Goal: Understand process/instructions

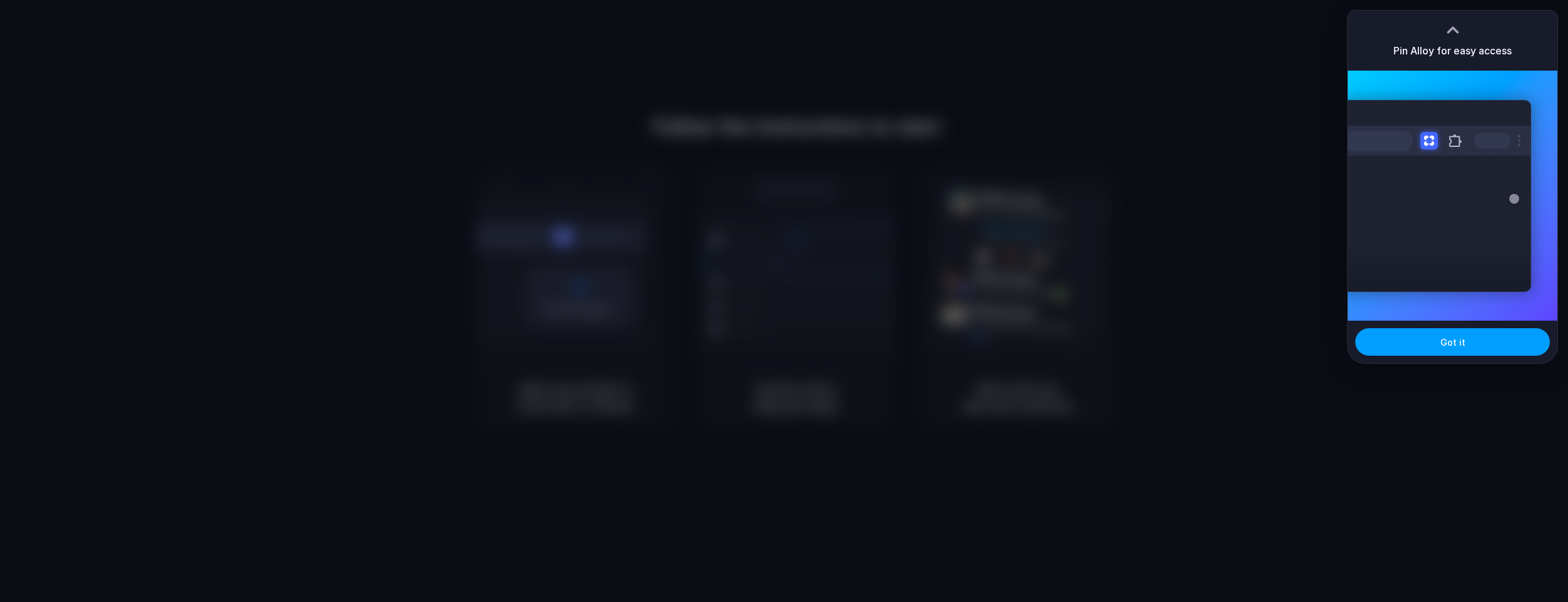
click at [1454, 354] on button "Got it" at bounding box center [1453, 343] width 195 height 28
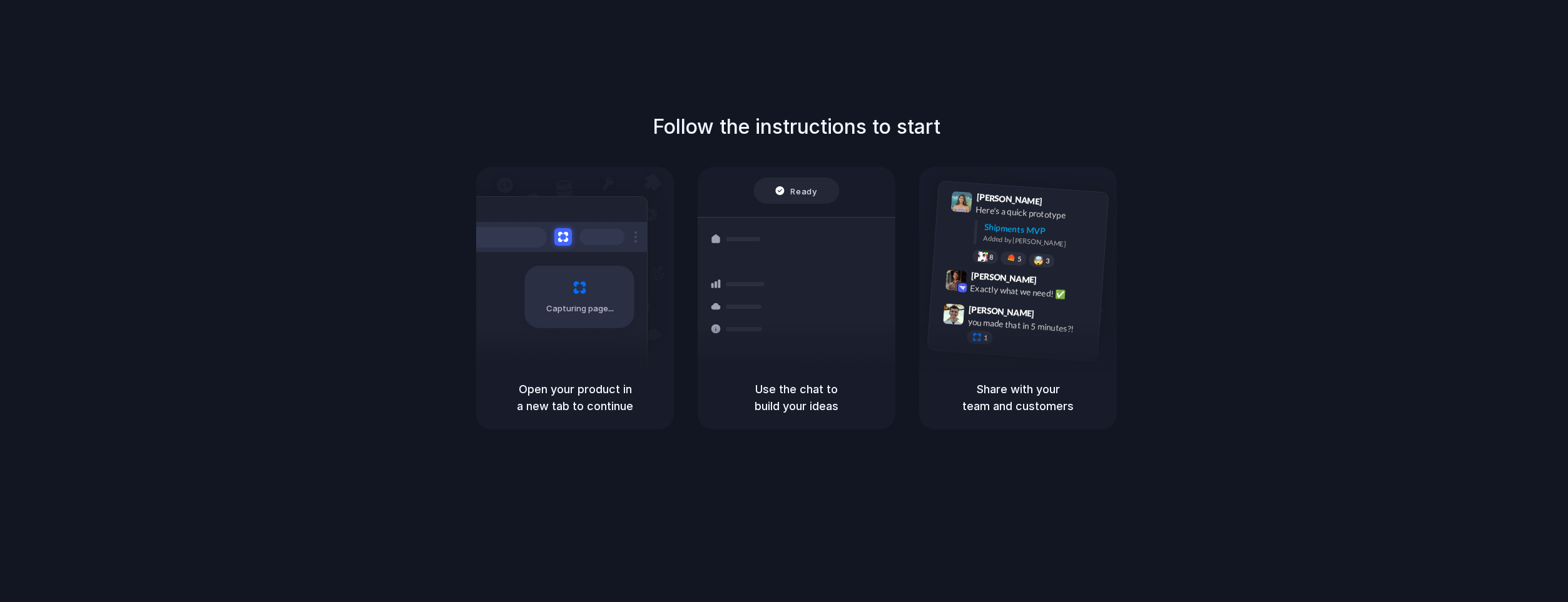
click at [1246, 201] on div "Follow the instructions to start Capturing page Open your product in a new tab …" at bounding box center [796, 271] width 1568 height 318
